Goal: Transaction & Acquisition: Purchase product/service

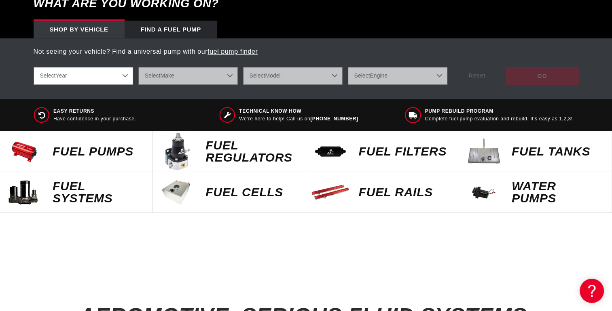
scroll to position [323, 0]
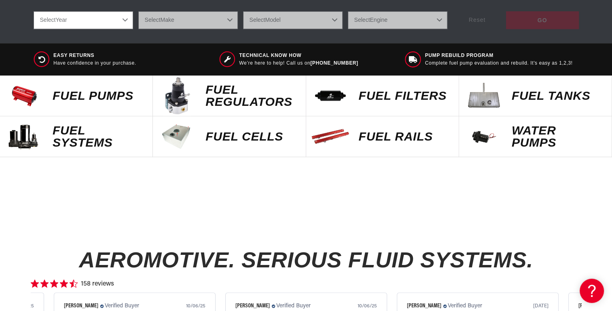
click at [555, 98] on p "Fuel Tanks" at bounding box center [558, 96] width 92 height 12
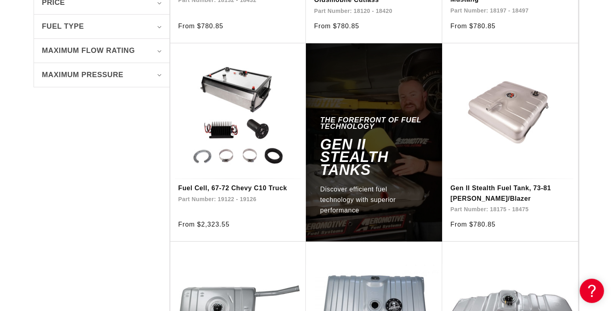
scroll to position [384, 0]
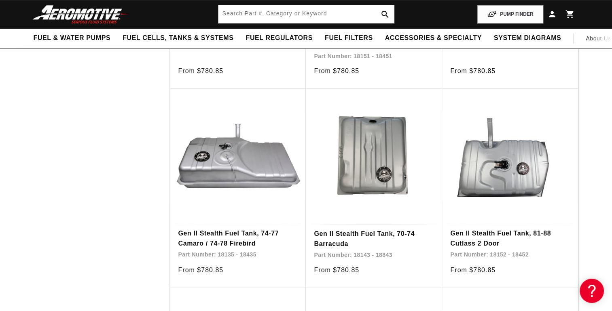
scroll to position [3448, 0]
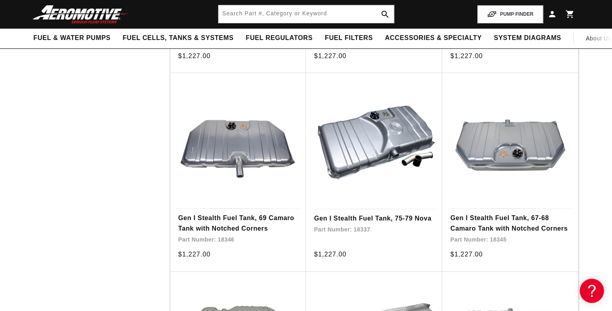
scroll to position [5719, 0]
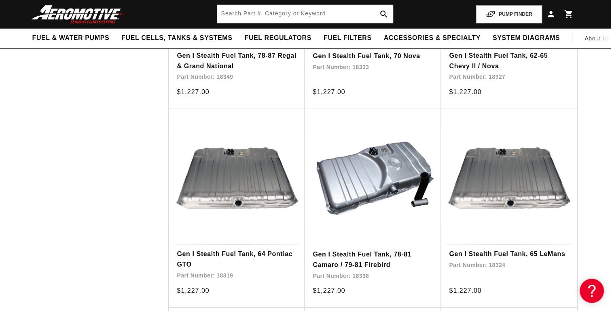
drag, startPoint x: 611, startPoint y: 222, endPoint x: 617, endPoint y: 249, distance: 27.9
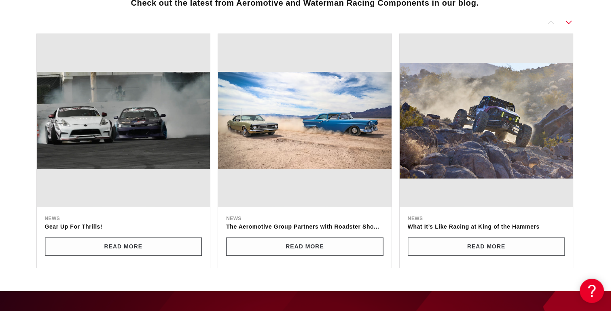
scroll to position [7575, 1]
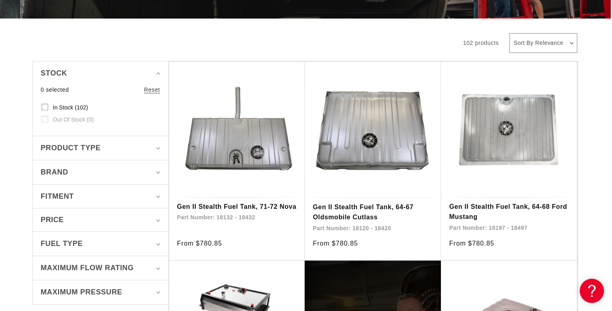
scroll to position [0, 1]
